Goal: Check status: Check status

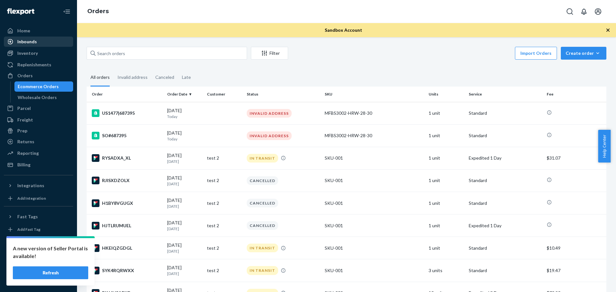
click at [26, 40] on div "Inbounds" at bounding box center [27, 42] width 20 height 6
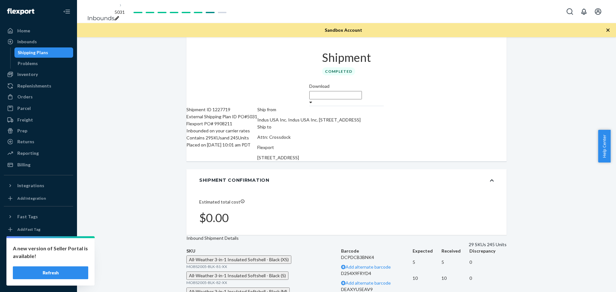
click at [361, 134] on div "Ship from Indus USA Inc. Indus USA Inc. [STREET_ADDRESS] Ship to Attn: Crossdoc…" at bounding box center [308, 133] width 103 height 55
click at [361, 124] on div "Ship from Indus USA Inc. Indus USA Inc. [STREET_ADDRESS]" at bounding box center [308, 114] width 103 height 17
click at [25, 95] on div "Orders" at bounding box center [24, 97] width 15 height 6
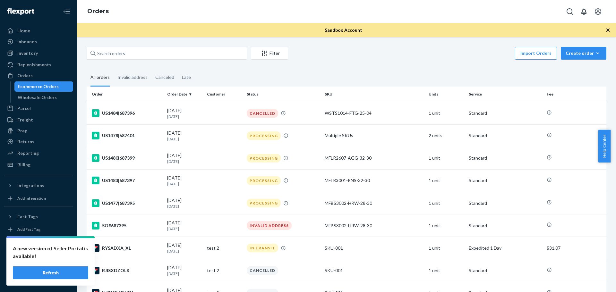
click at [70, 272] on button "Refresh" at bounding box center [50, 273] width 75 height 13
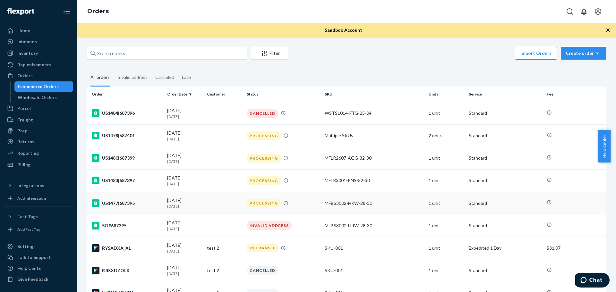
click at [129, 202] on div "US1477|687395" at bounding box center [127, 204] width 70 height 8
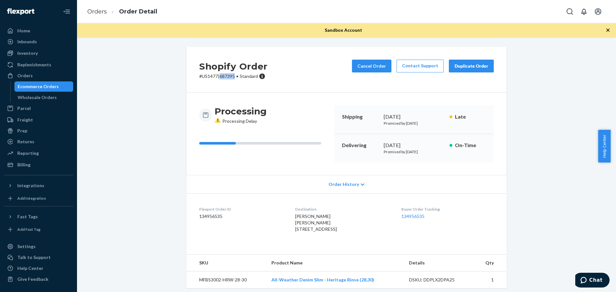
drag, startPoint x: 217, startPoint y: 77, endPoint x: 231, endPoint y: 75, distance: 13.9
click at [231, 75] on p "# US1477|687395 • Standard" at bounding box center [233, 76] width 68 height 6
copy p "687395"
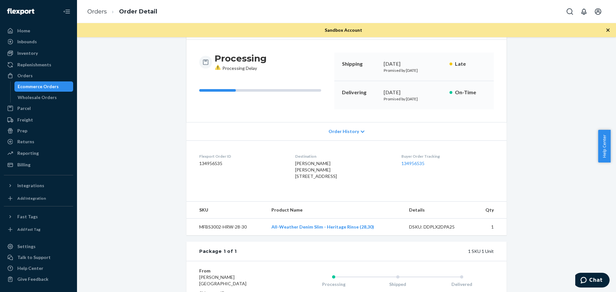
scroll to position [64, 0]
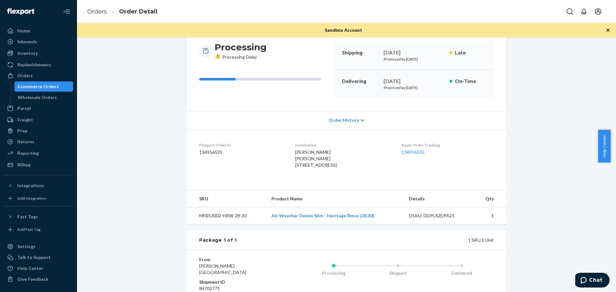
click at [519, 144] on div "Shopify Order # US1477|687395 • Standard Cancel Order Contact Support Duplicate…" at bounding box center [347, 166] width 530 height 366
click at [97, 11] on link "Orders" at bounding box center [97, 11] width 20 height 7
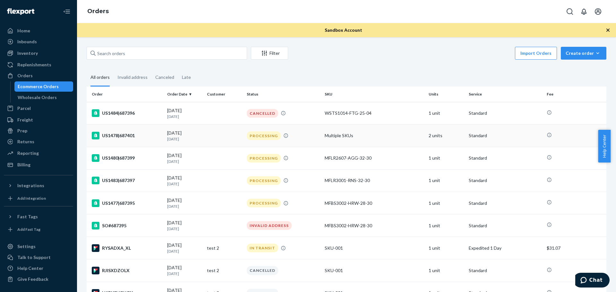
click at [122, 135] on div "US1478|687401" at bounding box center [127, 136] width 70 height 8
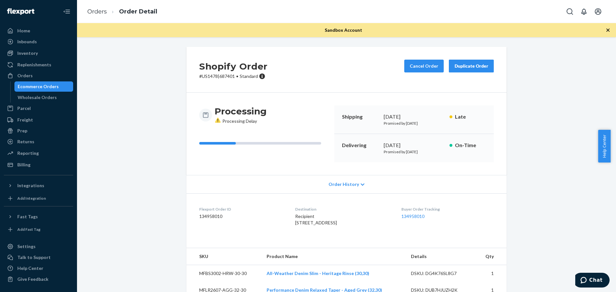
click at [215, 80] on div "Shopify Order # US1478|687401 • Standard Cancel Order Duplicate Order" at bounding box center [346, 70] width 320 height 46
drag, startPoint x: 217, startPoint y: 77, endPoint x: 232, endPoint y: 75, distance: 14.5
click at [232, 75] on p "# US1478|687401 • Standard" at bounding box center [233, 76] width 68 height 6
copy p "687401"
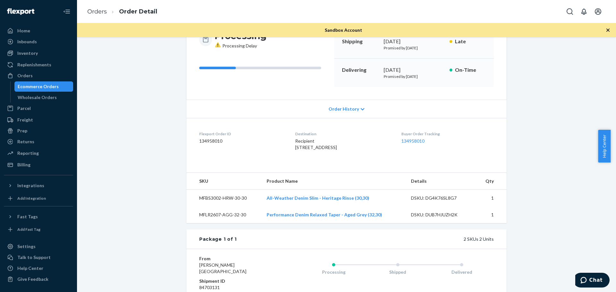
scroll to position [64, 0]
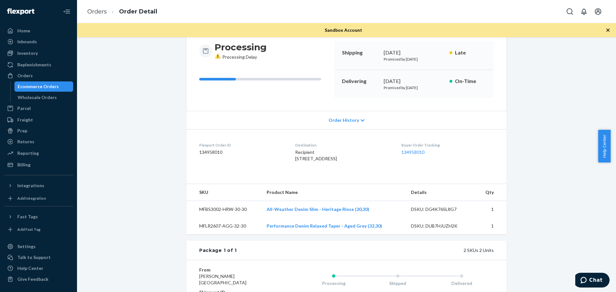
click at [333, 162] on div "Recipient 100 Ferry Wharf Rd Mount Pleasant, SC 29464-4985 US" at bounding box center [343, 155] width 96 height 13
click at [337, 161] on span "Recipient 100 Ferry Wharf Rd Mount Pleasant, SC 29464-4985 US" at bounding box center [316, 156] width 42 height 12
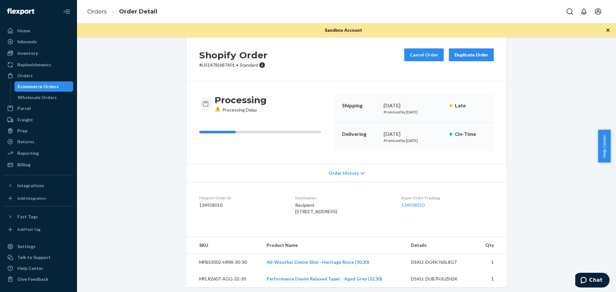
scroll to position [0, 0]
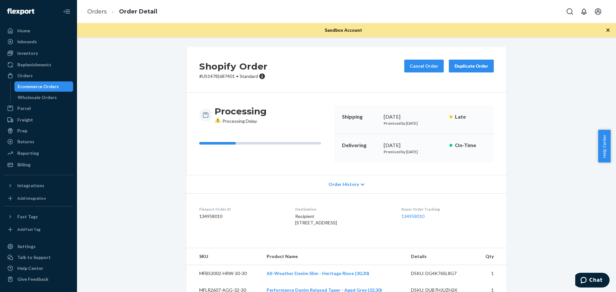
click at [361, 186] on icon at bounding box center [363, 185] width 4 height 4
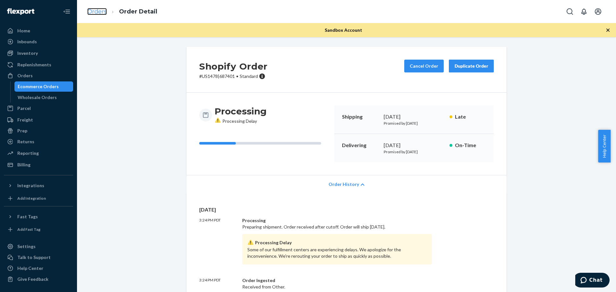
click at [100, 11] on link "Orders" at bounding box center [97, 11] width 20 height 7
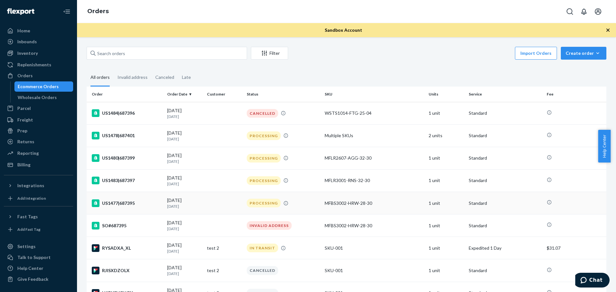
click at [134, 204] on div "US1477|687395" at bounding box center [127, 204] width 70 height 8
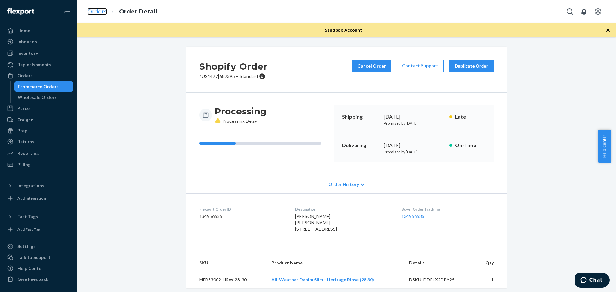
click at [96, 11] on link "Orders" at bounding box center [97, 11] width 20 height 7
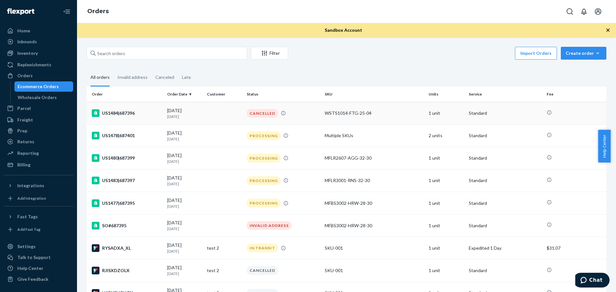
click at [126, 114] on div "US1484|687396" at bounding box center [127, 113] width 70 height 8
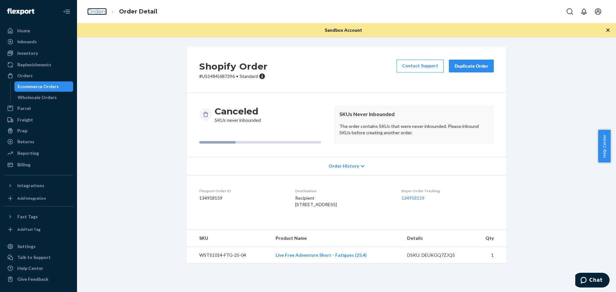
click at [99, 10] on link "Orders" at bounding box center [97, 11] width 20 height 7
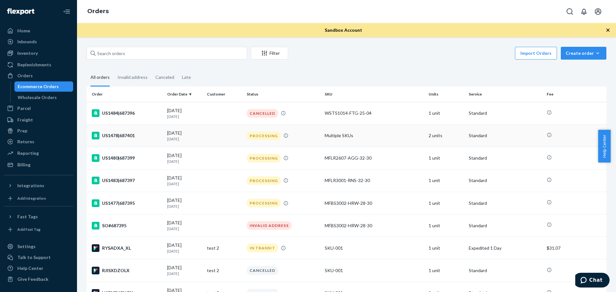
click at [122, 136] on div "US1478|687401" at bounding box center [127, 136] width 70 height 8
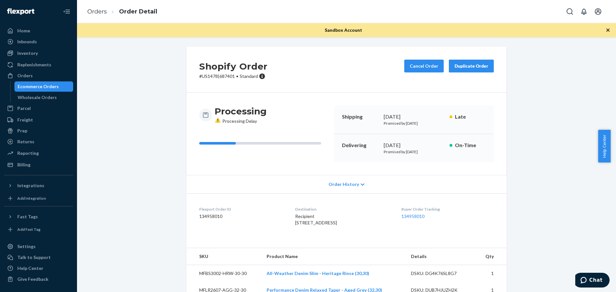
drag, startPoint x: 325, startPoint y: 230, endPoint x: 350, endPoint y: 229, distance: 25.4
click at [350, 226] on div "Recipient 100 Ferry Wharf Rd Mount Pleasant, SC 29464-4985 US" at bounding box center [343, 219] width 96 height 13
copy span "29464-4985"
click at [328, 226] on span "Recipient 100 Ferry Wharf Rd Mount Pleasant, SC 29464-4985 US" at bounding box center [316, 220] width 42 height 12
drag, startPoint x: 325, startPoint y: 229, endPoint x: 350, endPoint y: 230, distance: 25.4
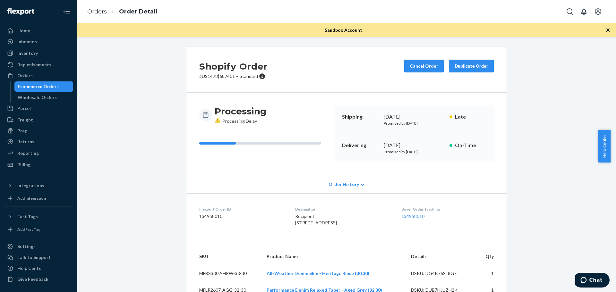
click at [350, 226] on div "Recipient 100 Ferry Wharf Rd Mount Pleasant, SC 29464-4985 US" at bounding box center [343, 219] width 96 height 13
copy span "29464-4985"
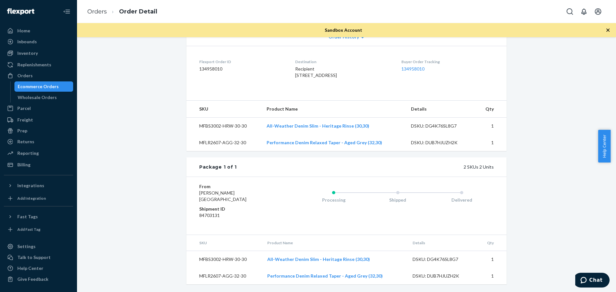
scroll to position [160, 0]
click at [360, 75] on div "Recipient 100 Ferry Wharf Rd Mount Pleasant, SC 29464-4985 US" at bounding box center [343, 72] width 96 height 13
click at [329, 81] on div "Destination Recipient 100 Ferry Wharf Rd Mount Pleasant, SC 29464-4985 US" at bounding box center [343, 70] width 96 height 22
click at [560, 228] on div "Shopify Order # US1478|687401 • Standard Cancel Order Duplicate Order Processin…" at bounding box center [347, 95] width 530 height 393
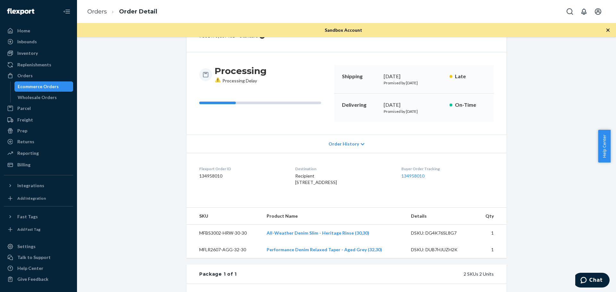
scroll to position [0, 0]
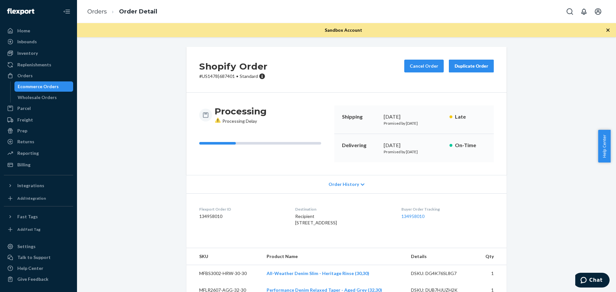
click at [335, 78] on div "Shopify Order # US1478|687401 • Standard Cancel Order Duplicate Order" at bounding box center [346, 70] width 320 height 46
click at [93, 13] on link "Orders" at bounding box center [97, 11] width 20 height 7
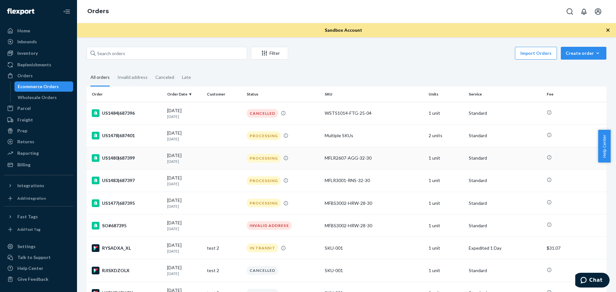
click at [126, 160] on div "US1480|687399" at bounding box center [127, 158] width 70 height 8
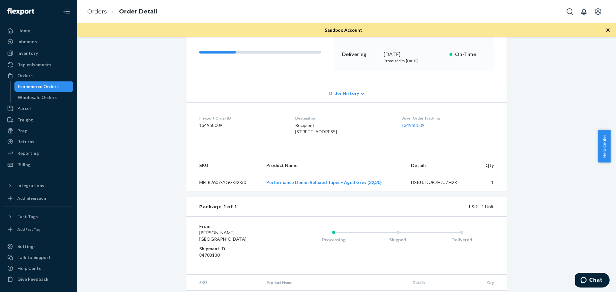
scroll to position [127, 0]
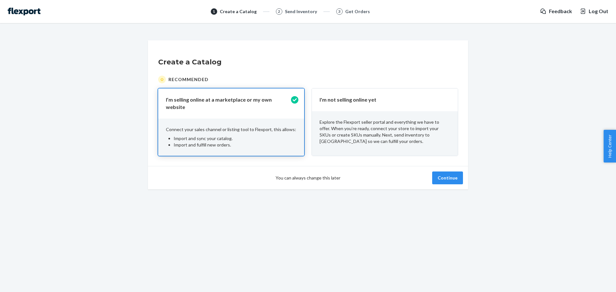
click at [397, 141] on p "Explore the Flexport seller portal and everything we have to offer. When you’re…" at bounding box center [385, 132] width 131 height 26
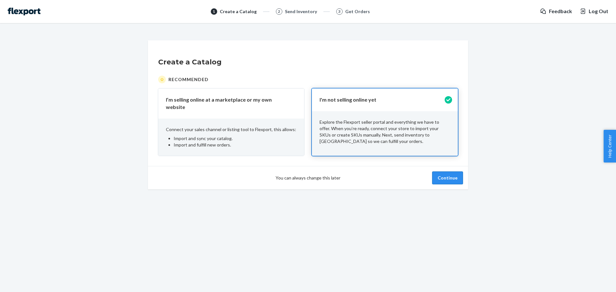
click at [456, 180] on button "Continue" at bounding box center [447, 178] width 31 height 13
